Goal: Transaction & Acquisition: Purchase product/service

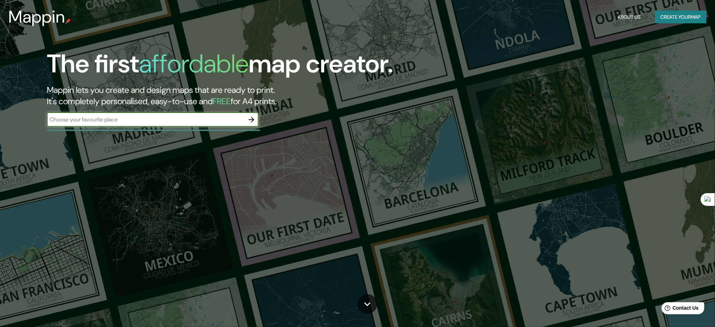
click at [249, 118] on icon "button" at bounding box center [251, 119] width 8 height 8
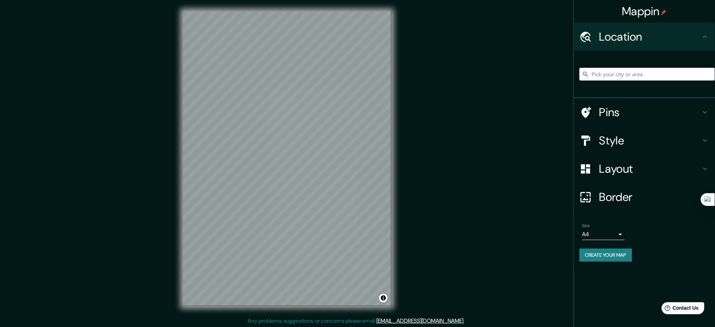
click at [179, 148] on div "© Mapbox © OpenStreetMap Improve this map" at bounding box center [287, 158] width 231 height 316
click at [640, 138] on h4 "Style" at bounding box center [650, 140] width 102 height 14
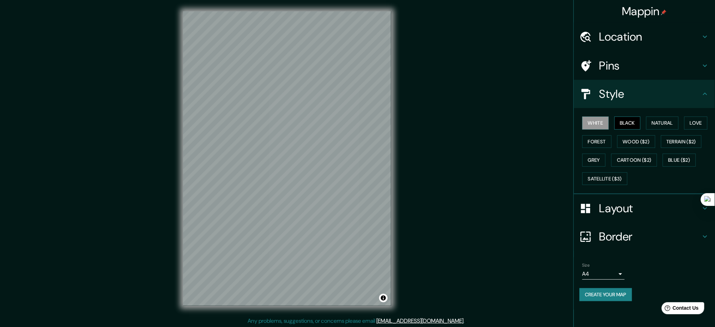
click at [633, 123] on button "Black" at bounding box center [627, 122] width 26 height 13
click at [664, 119] on button "Natural" at bounding box center [662, 122] width 32 height 13
click at [693, 120] on button "Love" at bounding box center [695, 122] width 23 height 13
click at [597, 142] on button "Forest" at bounding box center [596, 141] width 29 height 13
click at [596, 163] on button "Grey" at bounding box center [593, 159] width 23 height 13
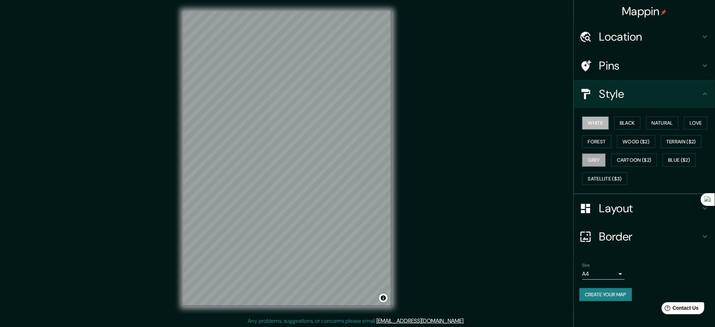
click at [601, 119] on button "White" at bounding box center [595, 122] width 26 height 13
click at [612, 293] on button "Create your map" at bounding box center [605, 294] width 53 height 13
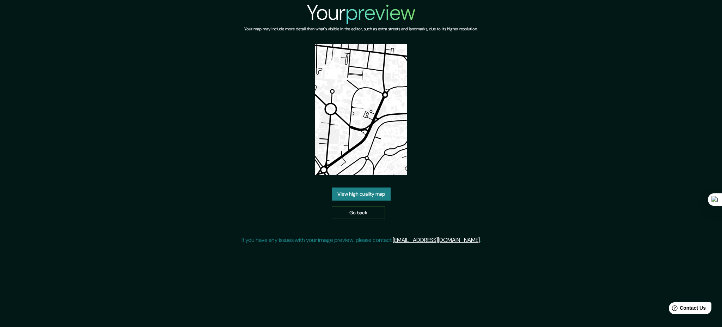
click at [365, 191] on link "View high quality map" at bounding box center [361, 193] width 59 height 13
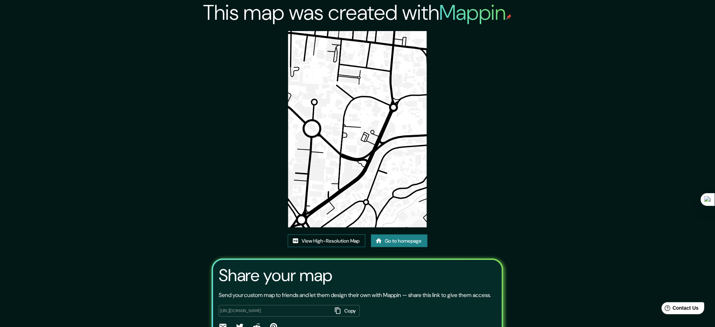
click at [329, 241] on link "View High-Resolution Map" at bounding box center [327, 240] width 78 height 13
